Goal: Information Seeking & Learning: Learn about a topic

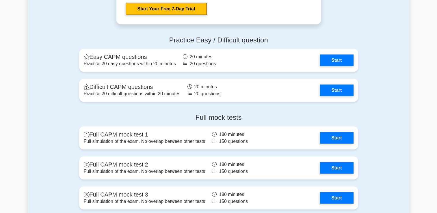
scroll to position [1436, 0]
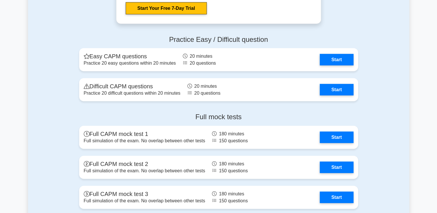
click at [40, 93] on div "Practice Easy / Difficult question Easy CAPM questions Practice 20 easy questio…" at bounding box center [218, 70] width 381 height 78
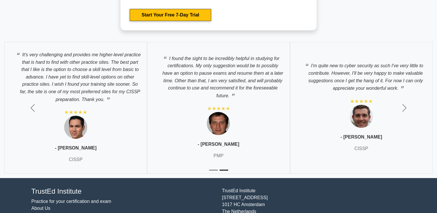
scroll to position [1880, 0]
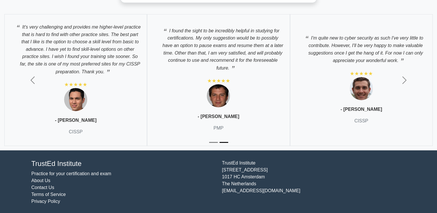
click at [108, 157] on div "TrustEd Institute Practice for your certification and exam About Us Contact Us …" at bounding box center [218, 182] width 381 height 50
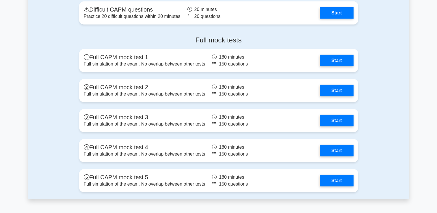
scroll to position [1512, 0]
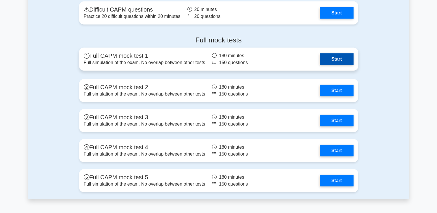
click at [332, 57] on link "Start" at bounding box center [336, 59] width 33 height 12
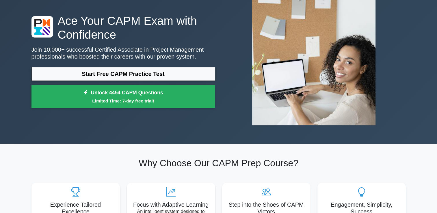
scroll to position [0, 0]
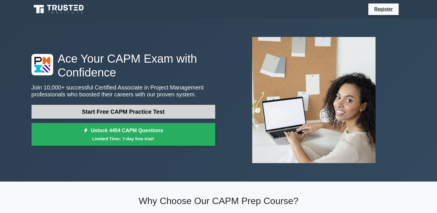
click at [125, 117] on link "Start Free CAPM Practice Test" at bounding box center [123, 112] width 184 height 14
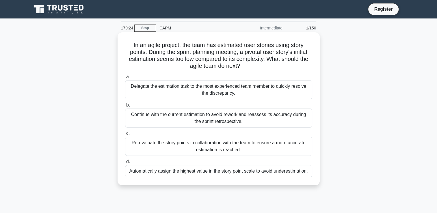
click at [238, 151] on div "Re-evaluate the story points in collaboration with the team to ensure a more ac…" at bounding box center [218, 146] width 187 height 19
click at [125, 135] on input "c. Re-evaluate the story points in collaboration with the team to ensure a more…" at bounding box center [125, 134] width 0 height 4
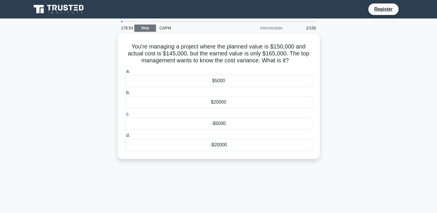
click at [151, 29] on link "Stop" at bounding box center [145, 28] width 22 height 7
